Goal: Information Seeking & Learning: Learn about a topic

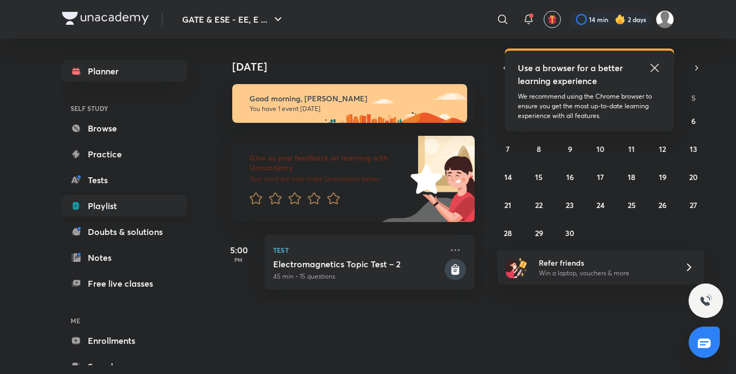
click at [104, 207] on link "Playlist" at bounding box center [124, 206] width 125 height 22
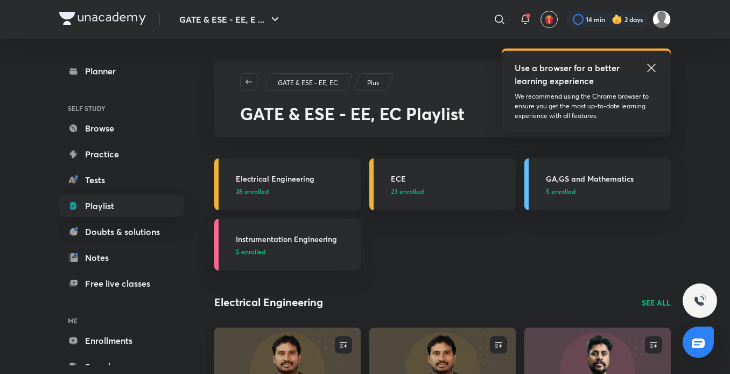
click at [279, 186] on p "28 enrolled" at bounding box center [295, 191] width 118 height 10
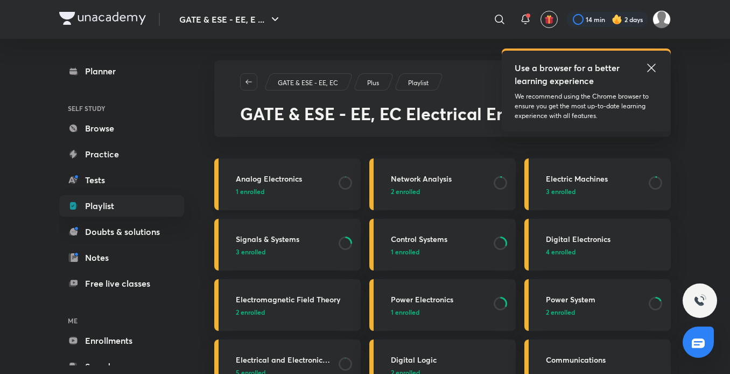
click at [302, 176] on h3 "Analog Electronics" at bounding box center [284, 178] width 96 height 11
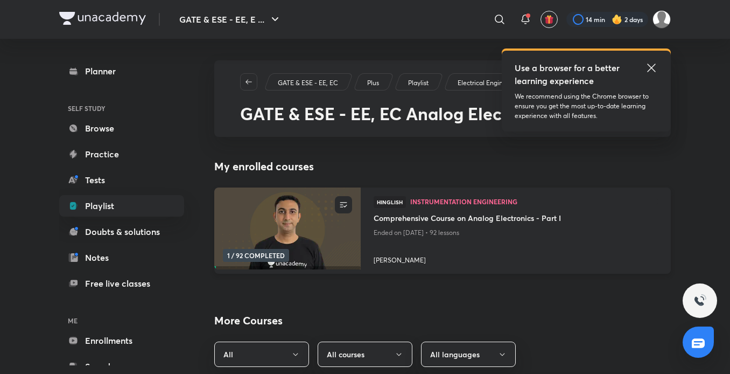
click at [311, 229] on img at bounding box center [287, 228] width 149 height 83
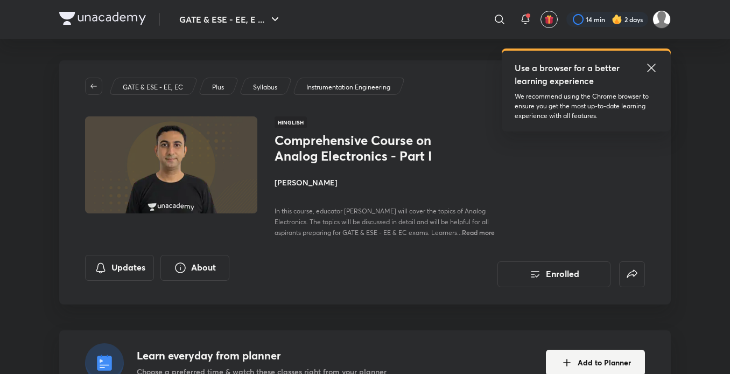
click at [235, 193] on img at bounding box center [171, 164] width 176 height 99
click at [201, 170] on img at bounding box center [171, 164] width 176 height 99
click at [240, 168] on img at bounding box center [171, 164] width 176 height 99
click at [222, 183] on img at bounding box center [171, 164] width 176 height 99
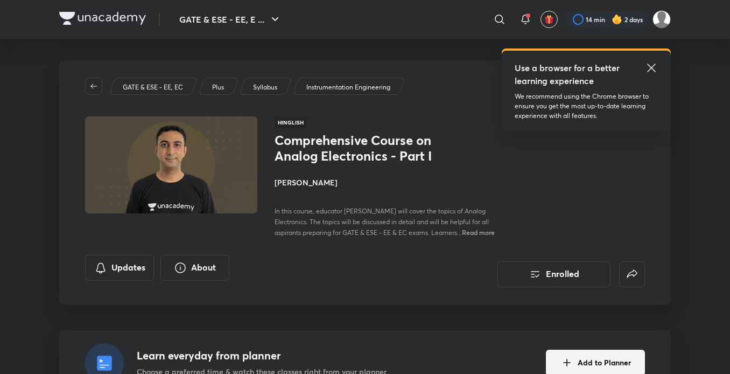
click at [222, 183] on img at bounding box center [171, 164] width 176 height 99
click at [182, 167] on img at bounding box center [171, 164] width 176 height 99
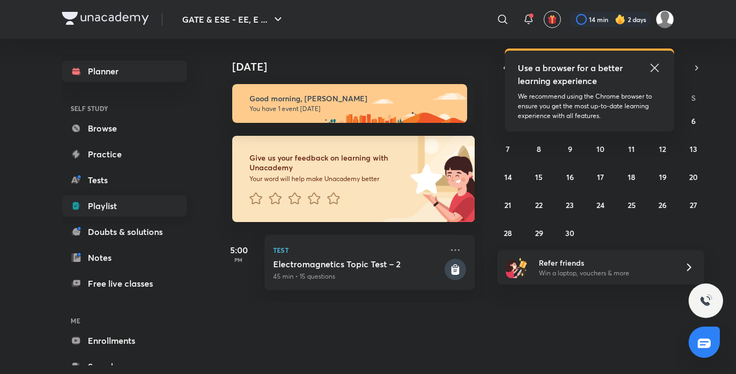
click at [111, 199] on link "Playlist" at bounding box center [124, 206] width 125 height 22
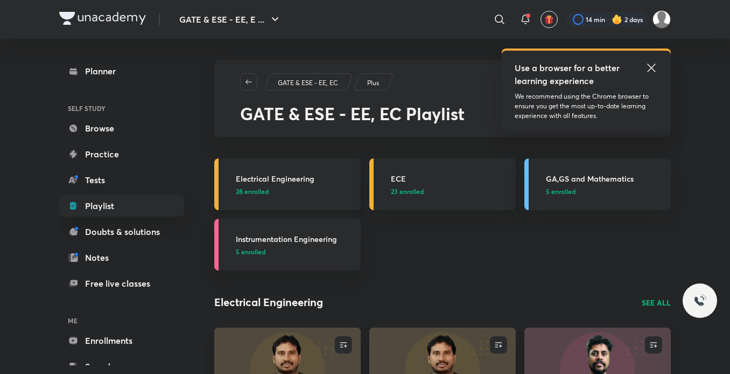
click at [308, 165] on link "Electrical Engineering 28 enrolled" at bounding box center [287, 184] width 146 height 52
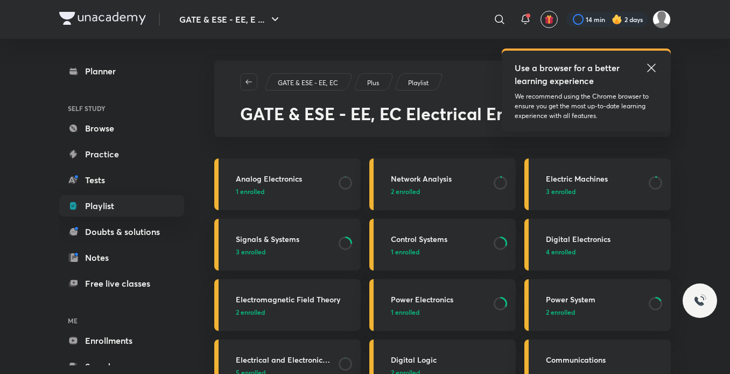
click at [290, 179] on h3 "Analog Electronics" at bounding box center [284, 178] width 96 height 11
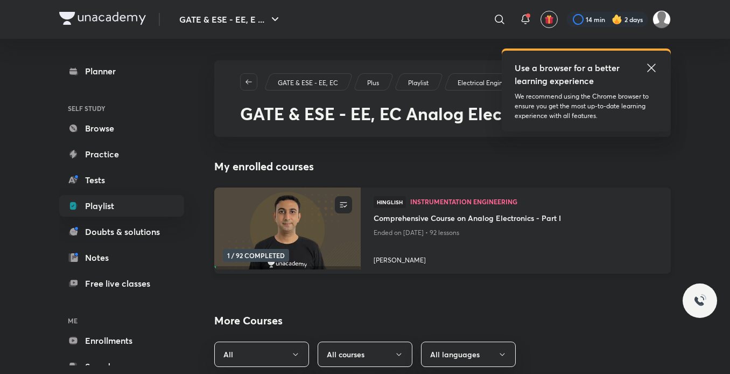
click at [275, 211] on img at bounding box center [287, 228] width 149 height 83
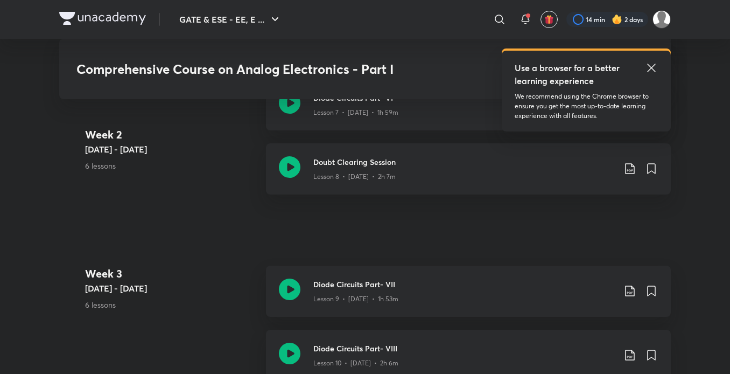
scroll to position [1105, 0]
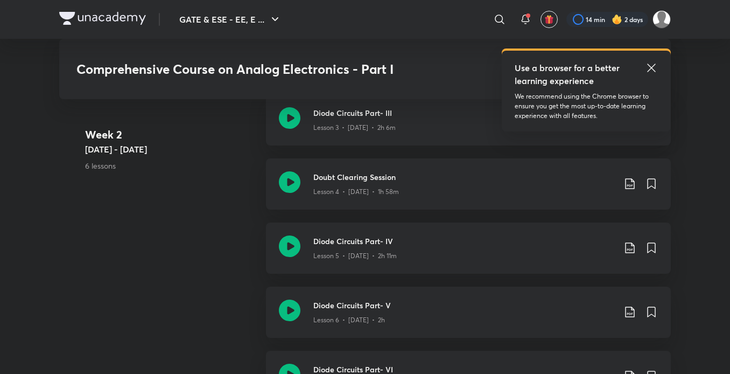
scroll to position [833, 0]
click at [507, 188] on div "Lesson 4 • [DATE] • 1h 58m" at bounding box center [464, 190] width 302 height 14
